Goal: Transaction & Acquisition: Purchase product/service

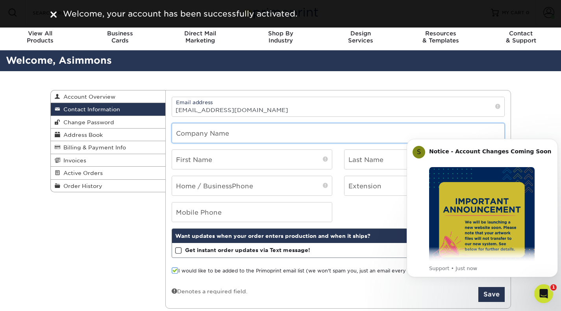
click at [258, 130] on input "text" at bounding box center [338, 133] width 332 height 19
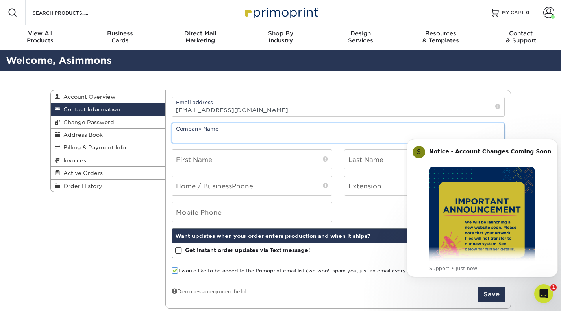
type input "Executive HR Strategies, LLC"
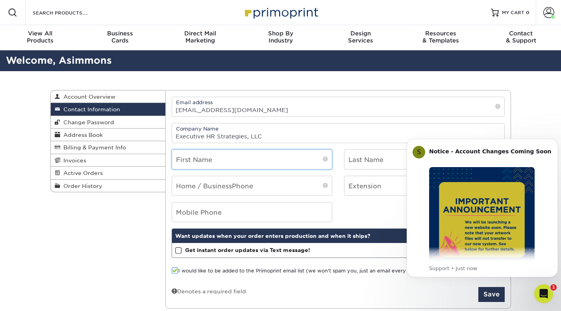
type input "[PERSON_NAME]"
type input "Simmons"
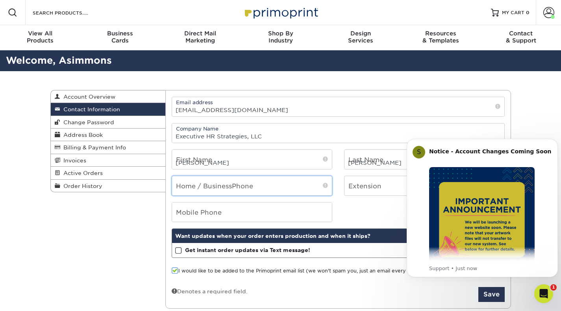
type input "7702980110"
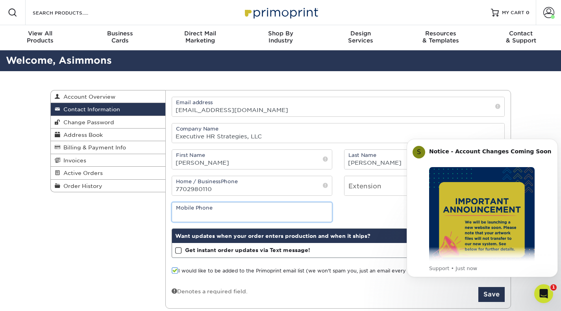
click at [258, 208] on input "tel" at bounding box center [252, 212] width 160 height 19
type input "7702980110"
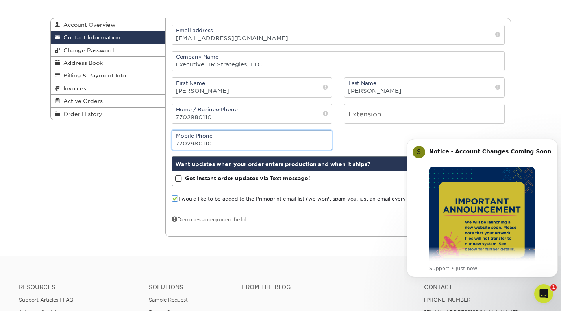
scroll to position [72, 0]
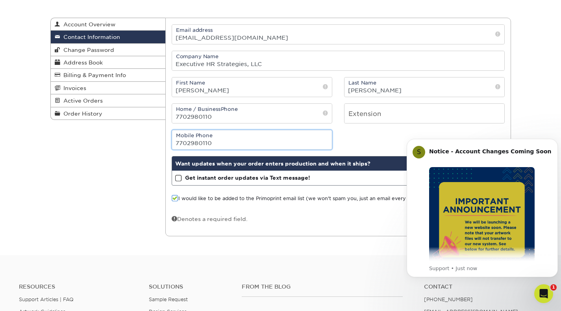
drag, startPoint x: 563, startPoint y: 114, endPoint x: 136, endPoint y: 34, distance: 433.8
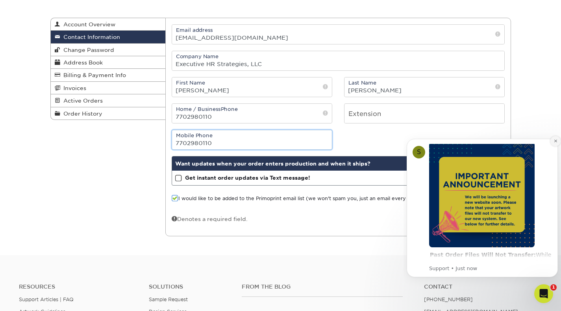
scroll to position [0, 0]
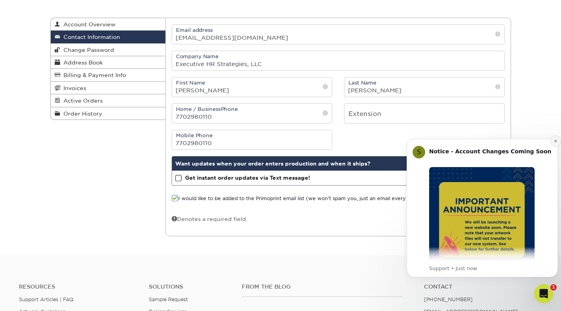
click at [554, 142] on icon "Dismiss notification" at bounding box center [555, 141] width 3 height 3
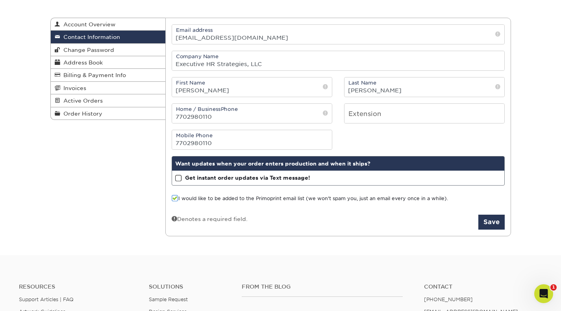
click at [181, 179] on span at bounding box center [178, 178] width 7 height 7
click at [0, 0] on input "Get instant order updates via Text message!" at bounding box center [0, 0] width 0 height 0
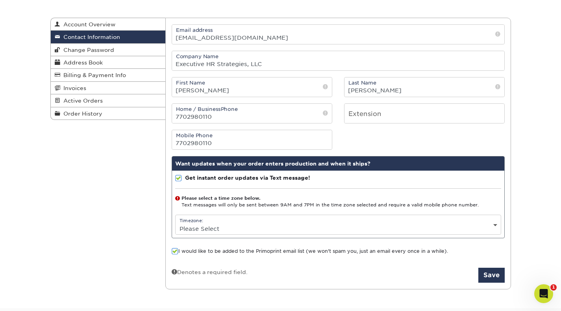
click at [212, 225] on select "Please Select (GMT -12:00) Eniwetok, Kwajalein (GMT -11:00) Midway Island, Samo…" at bounding box center [338, 228] width 325 height 11
select select "-6.0"
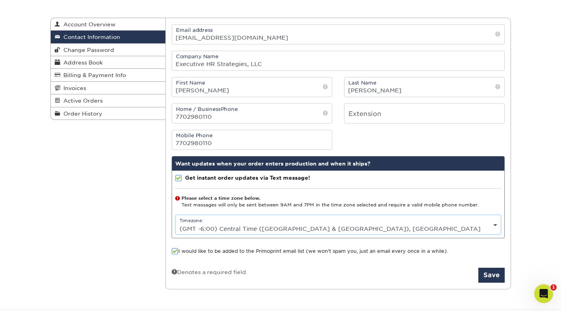
click at [176, 223] on select "Please Select (GMT -12:00) Eniwetok, Kwajalein (GMT -11:00) Midway Island, Samo…" at bounding box center [338, 228] width 325 height 11
click at [175, 251] on span at bounding box center [175, 251] width 7 height 7
click at [0, 0] on input "I would like to be added to the Primoprint email list (we won't spam you, just …" at bounding box center [0, 0] width 0 height 0
click at [490, 274] on button "Save" at bounding box center [491, 275] width 26 height 15
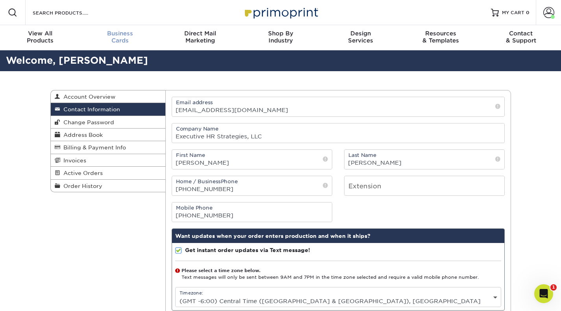
click at [130, 43] on div "Business Cards" at bounding box center [120, 37] width 80 height 14
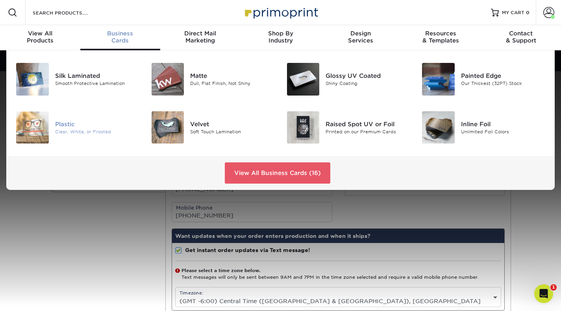
click at [56, 124] on div "Plastic" at bounding box center [97, 124] width 84 height 9
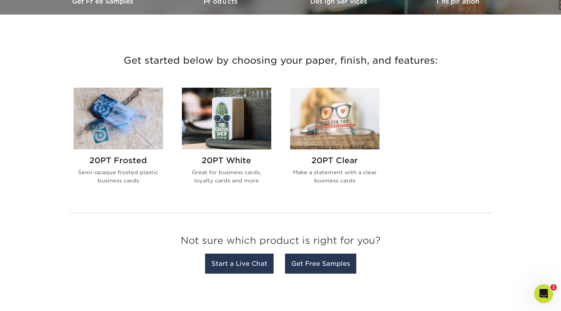
scroll to position [270, 0]
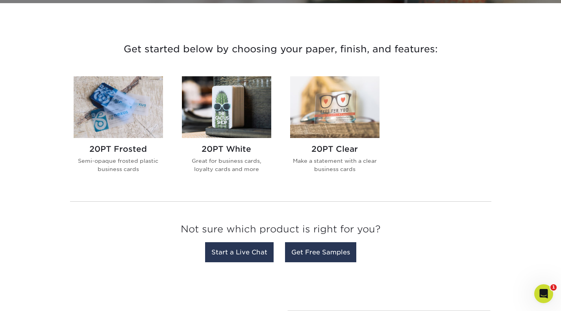
click at [133, 156] on div "20PT Frosted Semi-opaque frosted plastic business cards" at bounding box center [118, 162] width 89 height 48
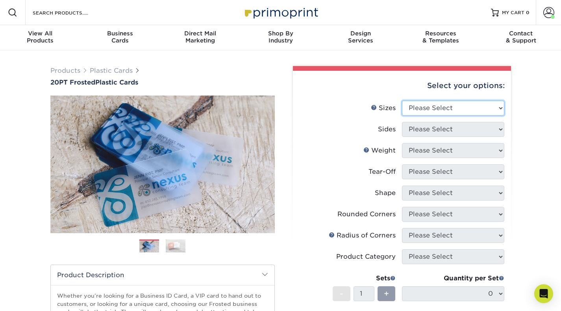
click at [450, 105] on select "Please Select 2" x 3.5" 2" x 8" 2.12" x 3.375" 2.5" x 2.5" 4.25" x 6"" at bounding box center [453, 108] width 102 height 15
select select "2.12x3.38"
click at [402, 101] on select "Please Select 2" x 3.5" 2" x 8" 2.12" x 3.375" 2.5" x 2.5" 4.25" x 6"" at bounding box center [453, 108] width 102 height 15
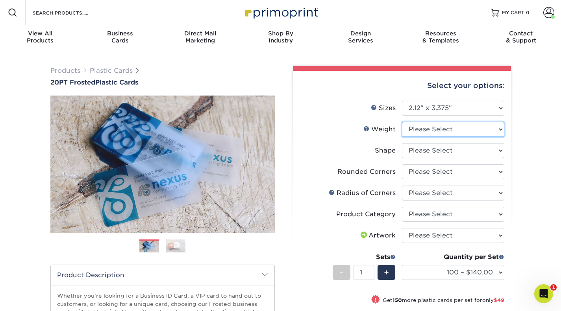
click at [471, 130] on select "Please Select 20PT Frosted Plastic" at bounding box center [453, 129] width 102 height 15
select select "20PT Frosted Plastic"
click at [402, 122] on select "Please Select 20PT Frosted Plastic" at bounding box center [453, 129] width 102 height 15
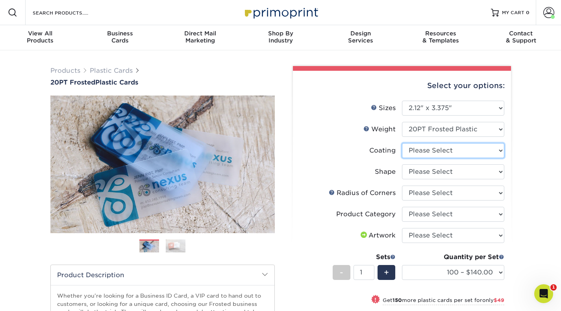
click at [481, 155] on select at bounding box center [453, 150] width 102 height 15
select select "3e7618de-abca-4bda-9f97-8b9129e913d8"
click at [402, 143] on select at bounding box center [453, 150] width 102 height 15
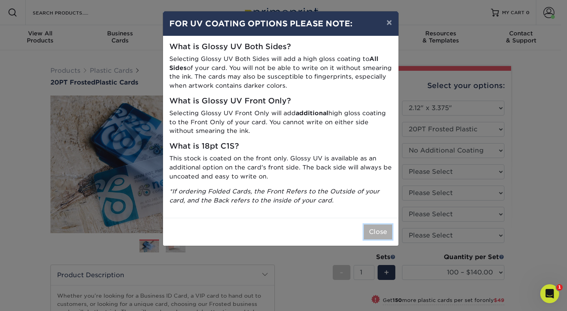
click at [378, 230] on button "Close" at bounding box center [378, 232] width 28 height 15
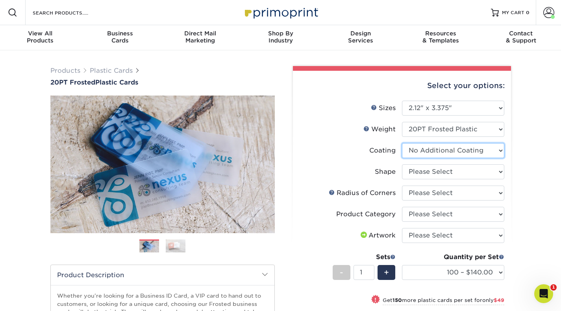
click at [466, 153] on select at bounding box center [453, 150] width 102 height 15
click at [533, 175] on div "Products Plastic Cards 20PT Frosted Plastic Cards Previous Next and" at bounding box center [280, 260] width 561 height 421
click at [476, 174] on select "Please Select Standard" at bounding box center [453, 172] width 102 height 15
select select "standard"
click at [402, 165] on select "Please Select Standard" at bounding box center [453, 172] width 102 height 15
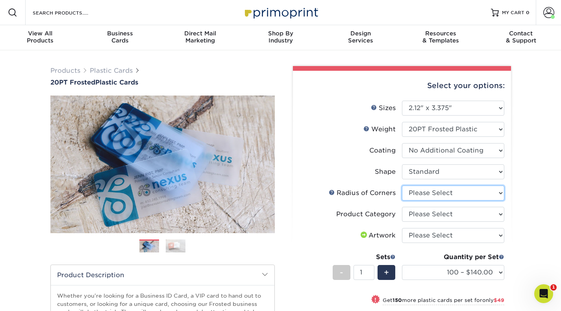
click at [462, 191] on select "Please Select Rounded 1/8" Rounded 1/4"" at bounding box center [453, 193] width 102 height 15
select select "589680c7-ee9a-431b-9d12-d7aeb1386a97"
click at [402, 186] on select "Please Select Rounded 1/8" Rounded 1/4"" at bounding box center [453, 193] width 102 height 15
click at [452, 216] on select "Please Select Business Cards" at bounding box center [453, 214] width 102 height 15
select select "3b5148f1-0588-4f88-a218-97bcfdce65c1"
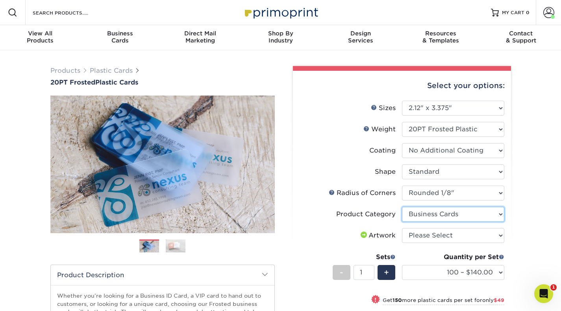
click at [402, 207] on select "Please Select Business Cards" at bounding box center [453, 214] width 102 height 15
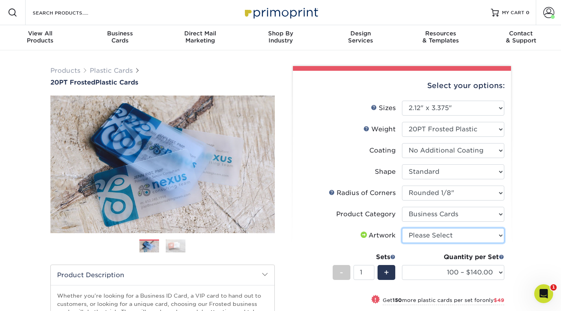
click at [470, 237] on select "Please Select I will upload files I need a design - $100" at bounding box center [453, 235] width 102 height 15
select select "upload"
click at [402, 228] on select "Please Select I will upload files I need a design - $100" at bounding box center [453, 235] width 102 height 15
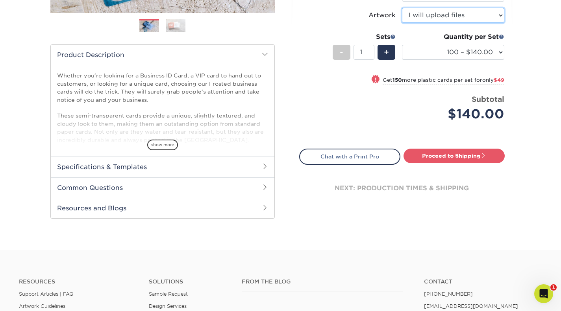
scroll to position [221, 0]
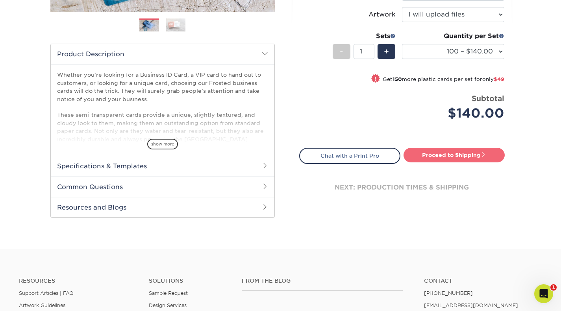
click at [474, 154] on link "Proceed to Shipping" at bounding box center [454, 155] width 101 height 14
type input "Set 1"
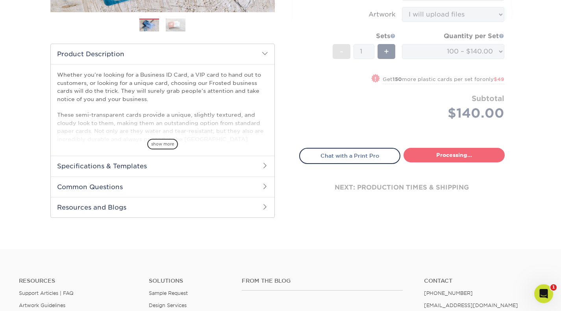
select select "3195234f-f80e-4297-8583-e3166ede28d7"
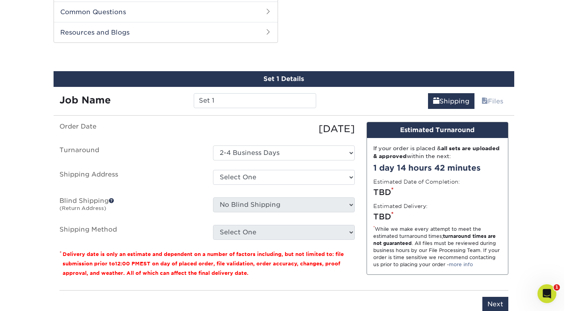
scroll to position [400, 0]
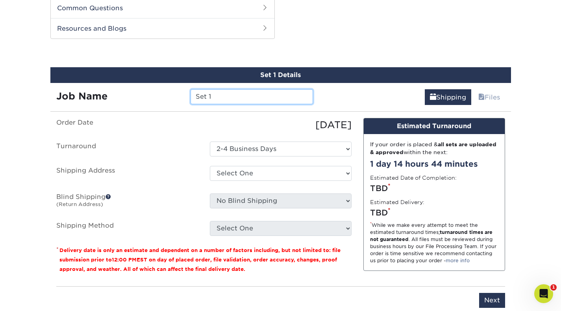
drag, startPoint x: 220, startPoint y: 99, endPoint x: 172, endPoint y: 98, distance: 48.1
click at [172, 98] on div "Job Name Set 1" at bounding box center [184, 96] width 269 height 15
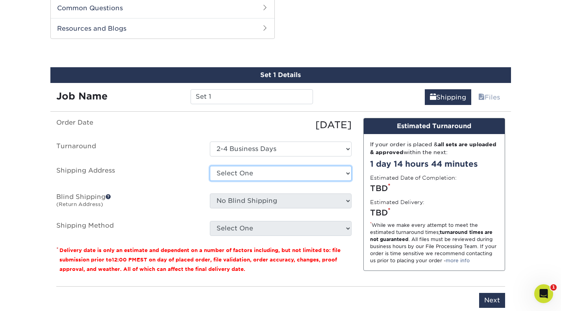
click at [297, 176] on select "Select One + Add New Address" at bounding box center [281, 173] width 142 height 15
select select "newaddress"
click at [210, 166] on select "Select One + Add New Address" at bounding box center [281, 173] width 142 height 15
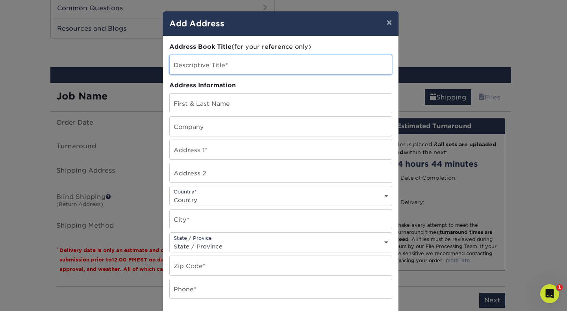
click at [268, 68] on input "text" at bounding box center [281, 64] width 222 height 19
type input "Business"
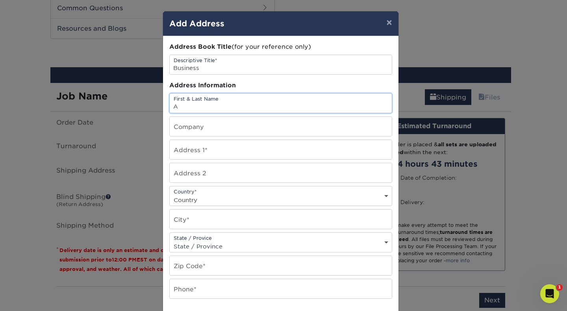
type input "Alicia Mazyck Simmons"
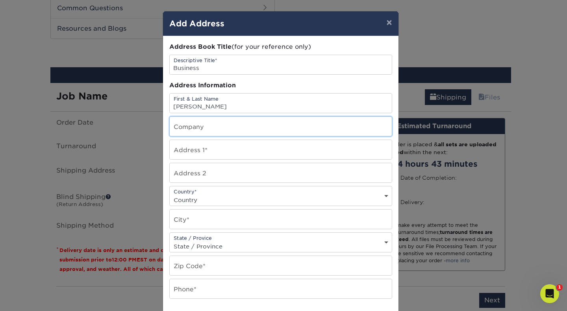
type input "Executive HR Strategies, LLC"
type input "7329 Sprangletop Street"
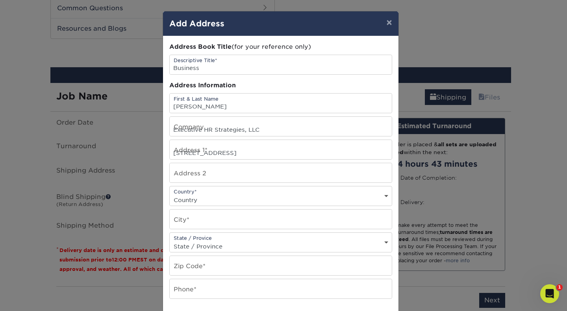
select select "US"
type input "Frisco"
select select "TX"
type input "75033"
type input "7702980110"
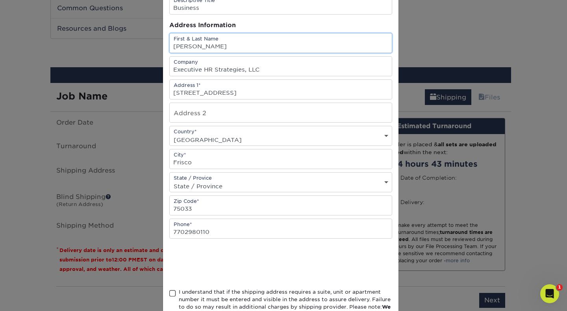
scroll to position [62, 0]
click at [213, 44] on input "Alicia Mazyck Simmons" at bounding box center [281, 41] width 222 height 19
type input "[PERSON_NAME]"
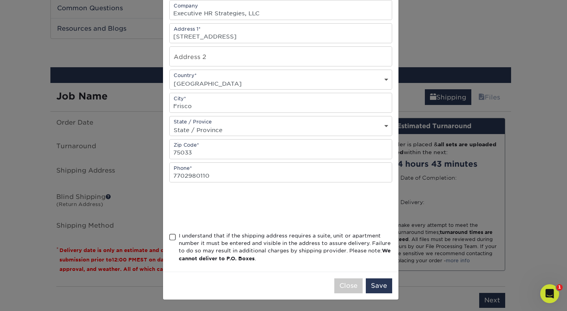
scroll to position [116, 0]
click at [169, 238] on span at bounding box center [172, 237] width 7 height 7
click at [0, 0] on input "I understand that if the shipping address requires a suite, unit or apartment n…" at bounding box center [0, 0] width 0 height 0
click at [376, 290] on button "Save" at bounding box center [379, 286] width 26 height 15
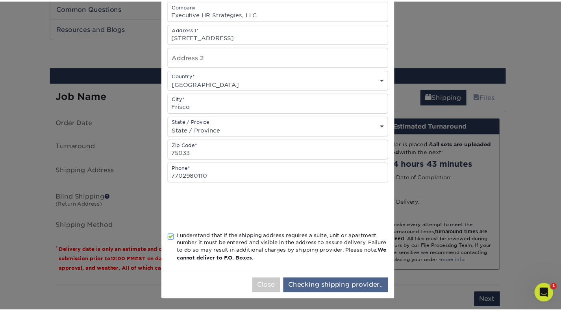
scroll to position [0, 0]
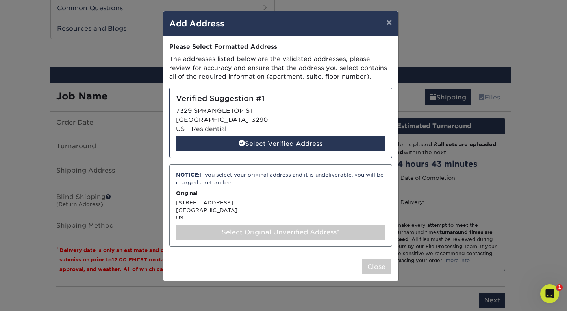
click at [267, 118] on div "Verified Suggestion #1 7329 SPRANGLETOP ST FRISCO, TX 75033-3290 US - Residenti…" at bounding box center [280, 123] width 223 height 70
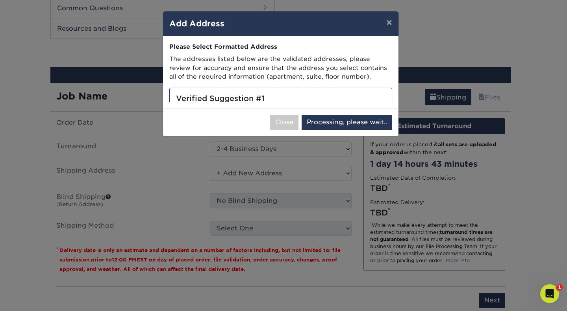
select select "285365"
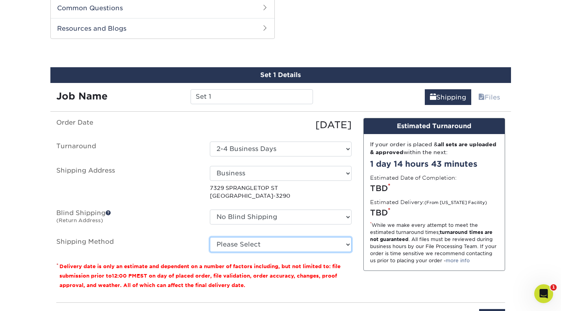
click at [278, 245] on select "Please Select Ground Shipping (+$7.84) 3 Day Shipping Service (+$17.80) 2 Day A…" at bounding box center [281, 244] width 142 height 15
select select "13"
click at [210, 237] on select "Please Select Ground Shipping (+$7.84) 3 Day Shipping Service (+$17.80) 2 Day A…" at bounding box center [281, 244] width 142 height 15
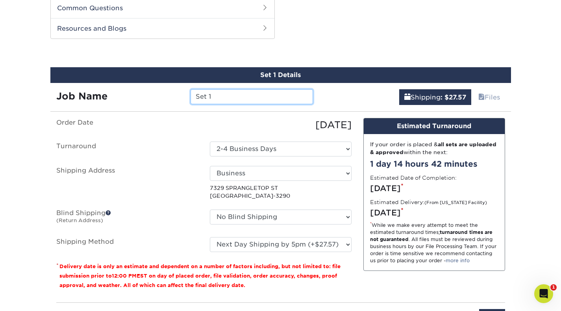
click at [235, 96] on input "Set 1" at bounding box center [252, 96] width 122 height 15
type input "S"
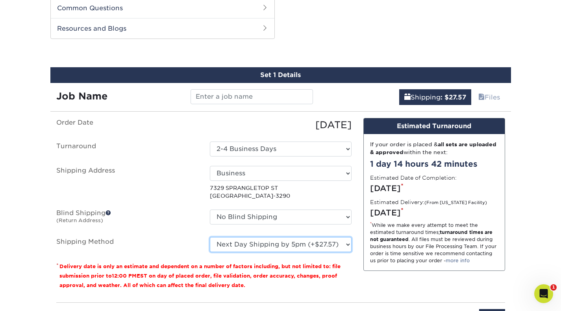
click at [283, 247] on select "Please Select Ground Shipping (+$7.84) 3 Day Shipping Service (+$17.80) 2 Day A…" at bounding box center [281, 244] width 142 height 15
select select "02"
click at [210, 237] on select "Please Select Ground Shipping (+$7.84) 3 Day Shipping Service (+$17.80) 2 Day A…" at bounding box center [281, 244] width 142 height 15
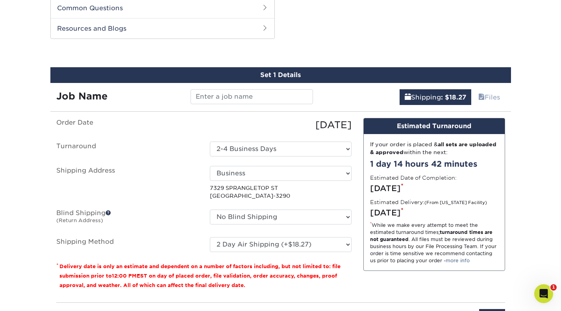
click at [276, 199] on p "7329 SPRANGLETOP ST FRISCO, TX 75033-3290" at bounding box center [281, 192] width 142 height 16
click at [276, 98] on input "text" at bounding box center [252, 96] width 122 height 15
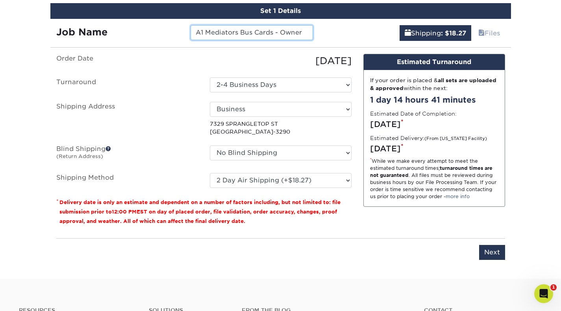
scroll to position [467, 0]
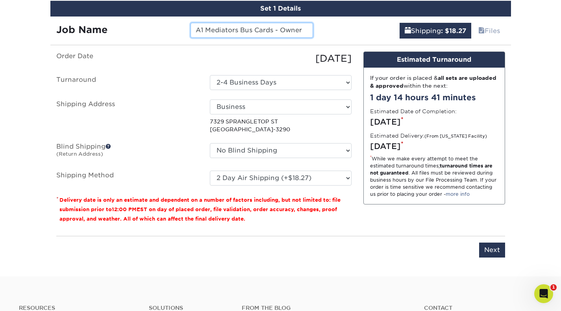
type input "A1 Mediators Bus Cards - Owner"
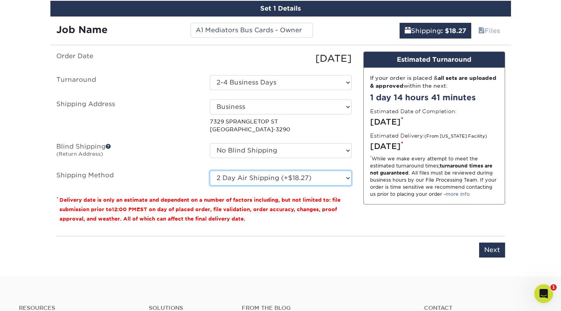
click at [338, 177] on select "Please Select Ground Shipping (+$7.84) 3 Day Shipping Service (+$17.80) 2 Day A…" at bounding box center [281, 178] width 142 height 15
click at [210, 171] on select "Please Select Ground Shipping (+$7.84) 3 Day Shipping Service (+$17.80) 2 Day A…" at bounding box center [281, 178] width 142 height 15
click at [327, 180] on select "Please Select Ground Shipping (+$7.84) 3 Day Shipping Service (+$17.80) 2 Day A…" at bounding box center [281, 178] width 142 height 15
click at [210, 171] on select "Please Select Ground Shipping (+$7.84) 3 Day Shipping Service (+$17.80) 2 Day A…" at bounding box center [281, 178] width 142 height 15
click at [319, 176] on select "Please Select Ground Shipping (+$7.84) 3 Day Shipping Service (+$17.80) 2 Day A…" at bounding box center [281, 178] width 142 height 15
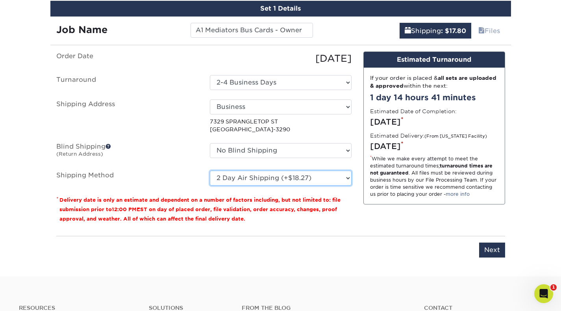
click at [210, 171] on select "Please Select Ground Shipping (+$7.84) 3 Day Shipping Service (+$17.80) 2 Day A…" at bounding box center [281, 178] width 142 height 15
click at [301, 178] on select "Please Select Ground Shipping (+$7.84) 3 Day Shipping Service (+$17.80) 2 Day A…" at bounding box center [281, 178] width 142 height 15
click at [210, 171] on select "Please Select Ground Shipping (+$7.84) 3 Day Shipping Service (+$17.80) 2 Day A…" at bounding box center [281, 178] width 142 height 15
click at [299, 178] on select "Please Select Ground Shipping (+$7.84) 3 Day Shipping Service (+$17.80) 2 Day A…" at bounding box center [281, 178] width 142 height 15
select select "02"
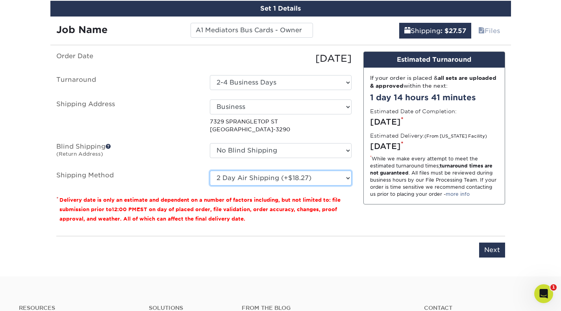
click at [210, 171] on select "Please Select Ground Shipping (+$7.84) 3 Day Shipping Service (+$17.80) 2 Day A…" at bounding box center [281, 178] width 142 height 15
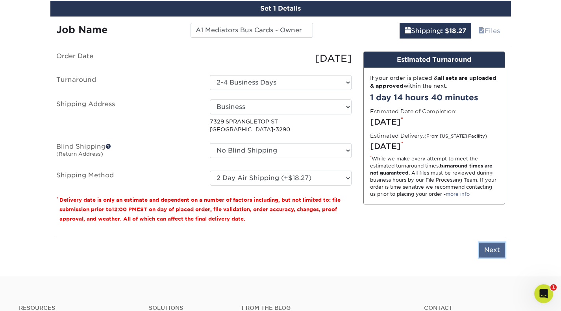
click at [491, 252] on input "Next" at bounding box center [492, 250] width 26 height 15
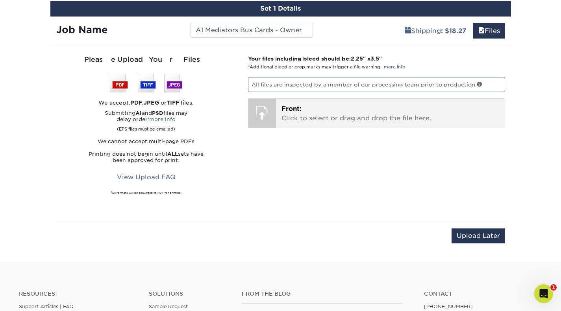
click at [329, 118] on p "Front: Click to select or drag and drop the file here." at bounding box center [391, 113] width 218 height 19
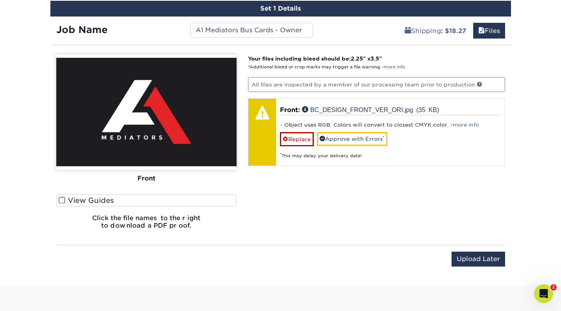
click at [170, 201] on label "View Guides" at bounding box center [146, 201] width 180 height 12
click at [0, 0] on input "View Guides" at bounding box center [0, 0] width 0 height 0
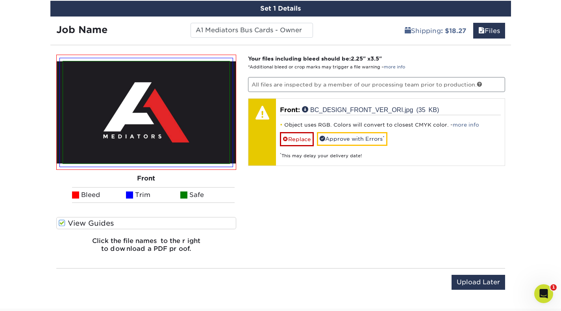
click at [207, 223] on label "View Guides" at bounding box center [146, 223] width 180 height 12
click at [0, 0] on input "View Guides" at bounding box center [0, 0] width 0 height 0
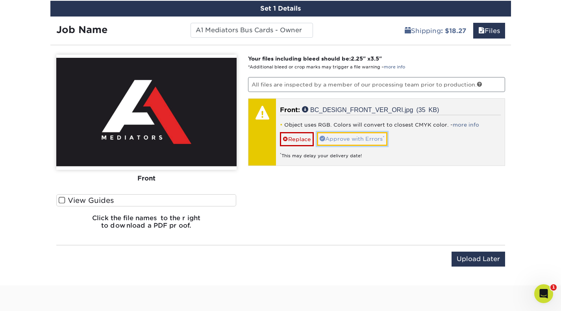
click at [360, 139] on link "Approve with Errors *" at bounding box center [352, 138] width 70 height 13
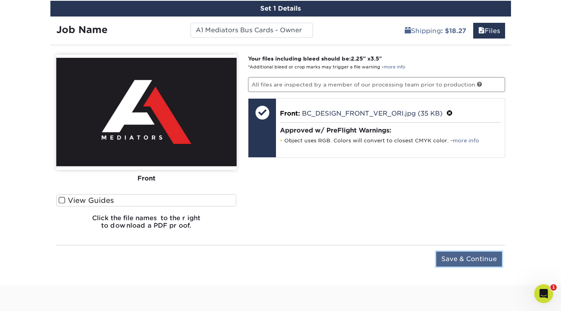
click at [460, 258] on input "Save & Continue" at bounding box center [469, 259] width 66 height 15
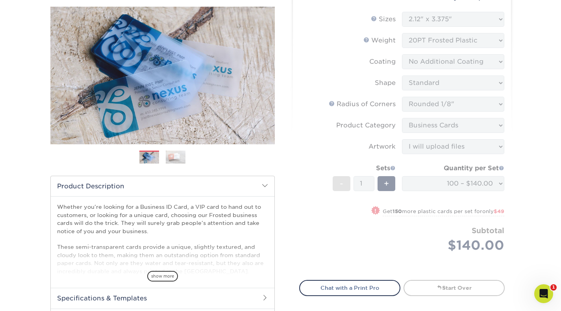
scroll to position [83, 0]
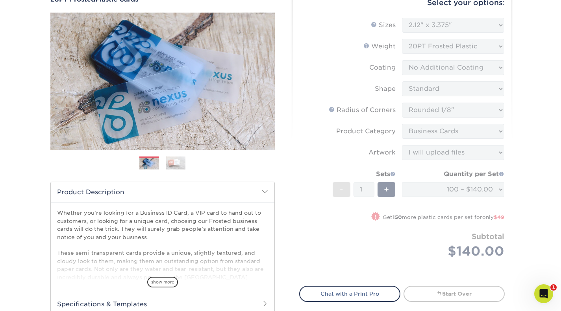
click at [181, 163] on img at bounding box center [176, 163] width 20 height 14
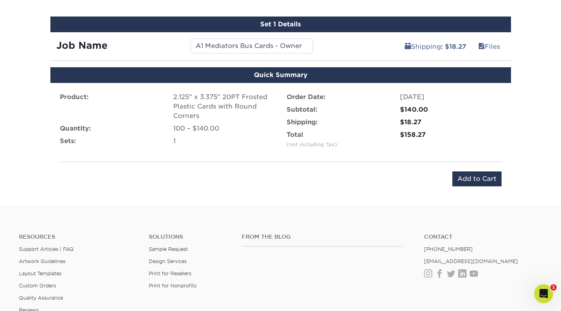
scroll to position [465, 0]
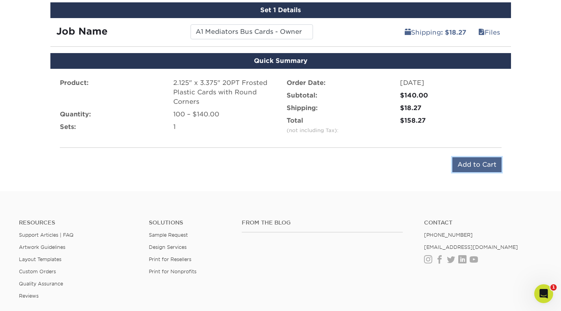
click at [480, 163] on input "Add to Cart" at bounding box center [476, 164] width 49 height 15
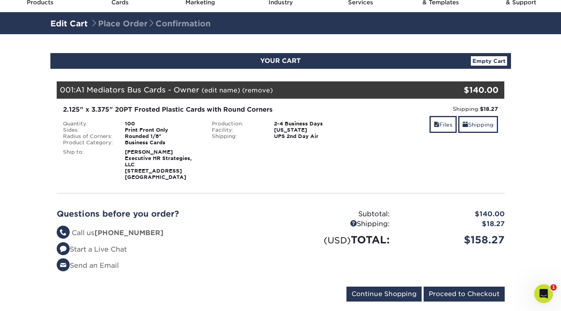
scroll to position [34, 0]
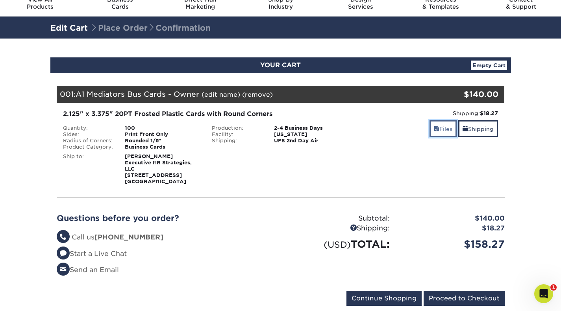
click at [438, 131] on link "Files" at bounding box center [443, 128] width 27 height 17
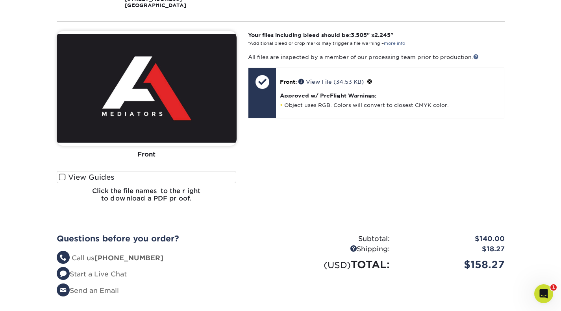
scroll to position [216, 0]
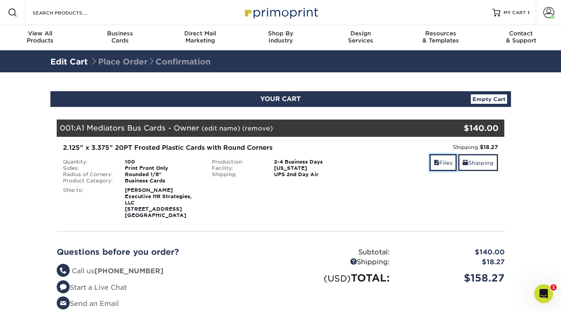
click at [444, 161] on link "Files" at bounding box center [443, 162] width 27 height 17
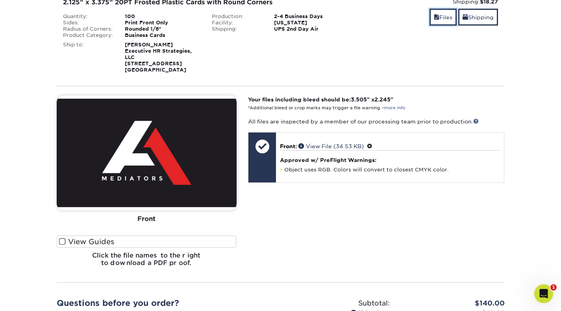
scroll to position [152, 0]
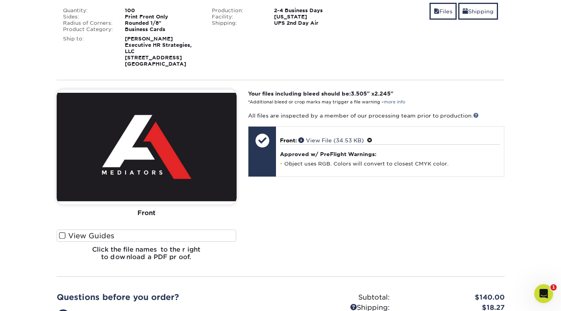
click at [320, 140] on link "View File (34.53 KB)" at bounding box center [330, 140] width 65 height 6
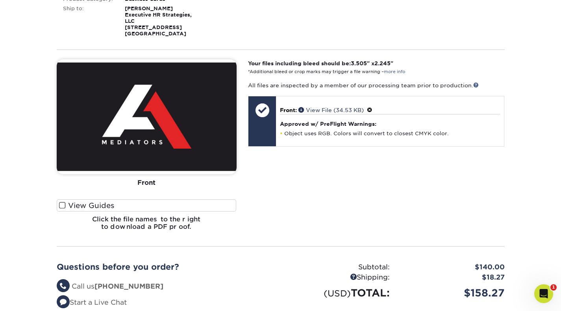
scroll to position [185, 0]
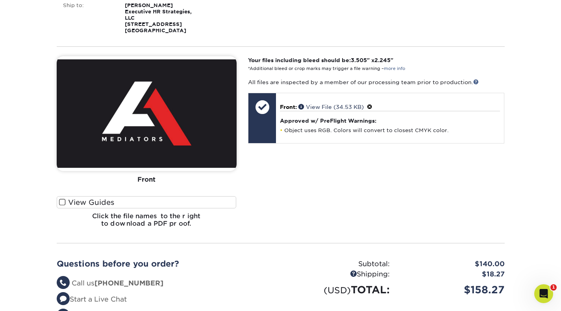
click at [371, 107] on span at bounding box center [370, 107] width 6 height 6
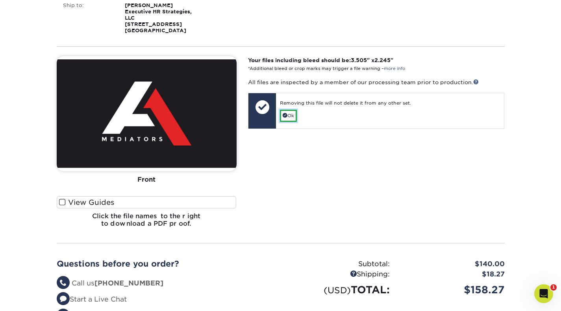
click at [289, 115] on link "Ok" at bounding box center [288, 116] width 17 height 12
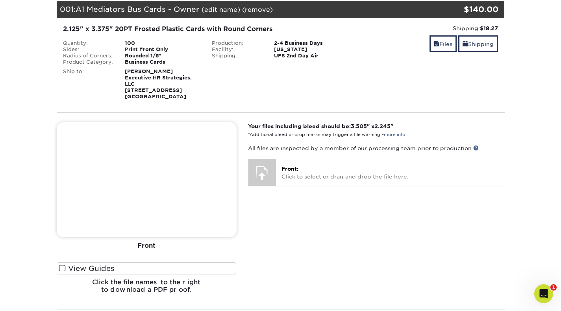
scroll to position [40, 0]
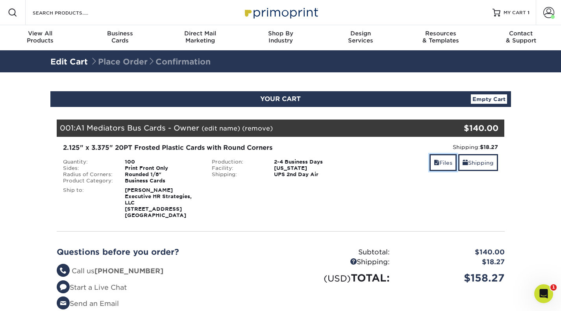
click at [439, 164] on link "Files" at bounding box center [443, 162] width 27 height 17
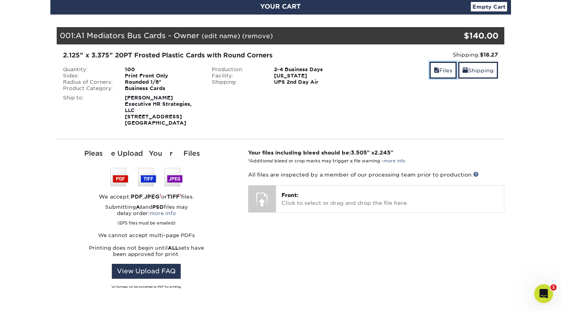
scroll to position [106, 0]
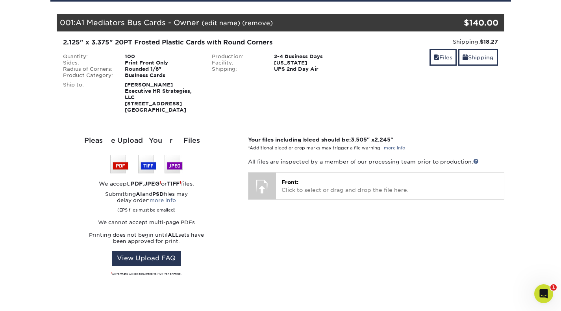
click at [293, 183] on span "Front:" at bounding box center [290, 182] width 17 height 6
click at [292, 190] on p "Front: Click to select or drag and drop the file here." at bounding box center [390, 186] width 217 height 16
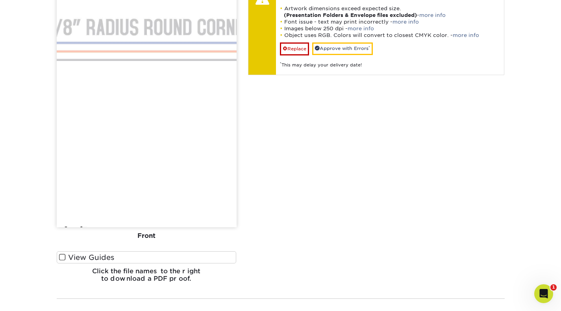
scroll to position [275, 0]
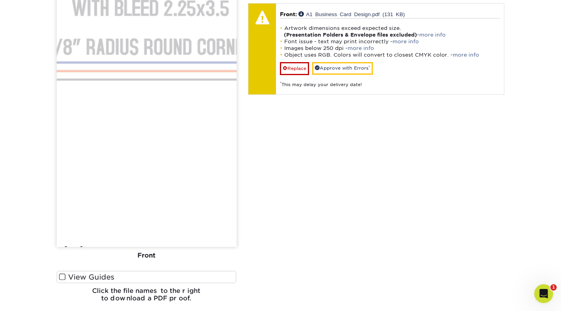
click at [125, 174] on img at bounding box center [147, 107] width 180 height 281
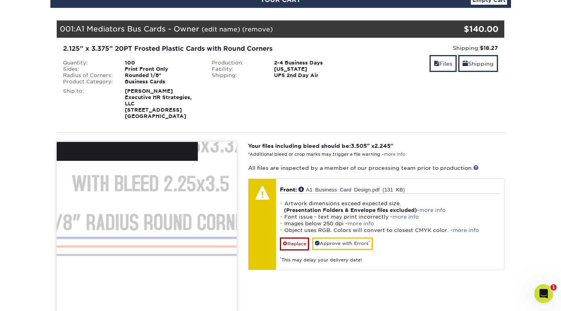
scroll to position [99, 0]
click at [297, 246] on link "Replace" at bounding box center [294, 244] width 29 height 13
